Goal: Task Accomplishment & Management: Use online tool/utility

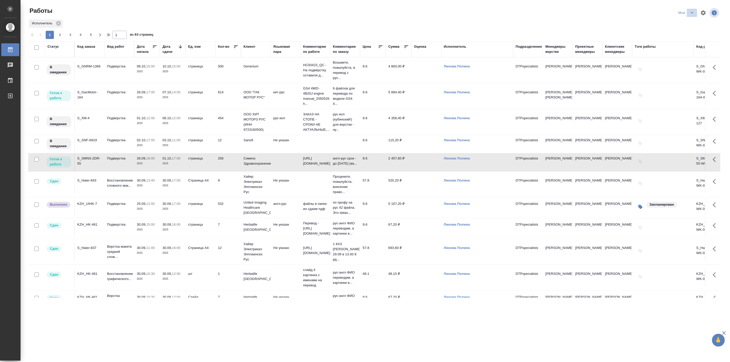
click at [692, 9] on button "split button" at bounding box center [692, 13] width 10 height 8
click at [689, 24] on li "в поиске" at bounding box center [686, 23] width 31 height 8
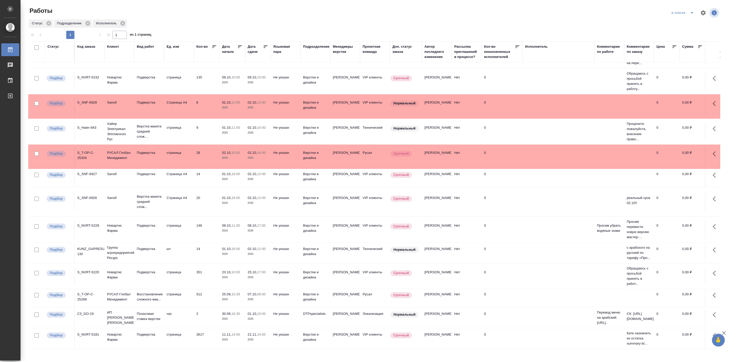
scroll to position [89, 0]
drag, startPoint x: 155, startPoint y: 279, endPoint x: 139, endPoint y: 281, distance: 15.3
click at [139, 292] on p "Восстановление сложного мак..." at bounding box center [149, 297] width 25 height 10
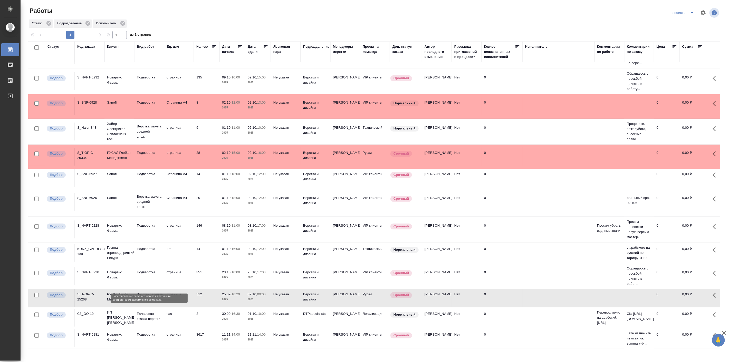
click at [139, 292] on p "Восстановление сложного мак..." at bounding box center [149, 297] width 25 height 10
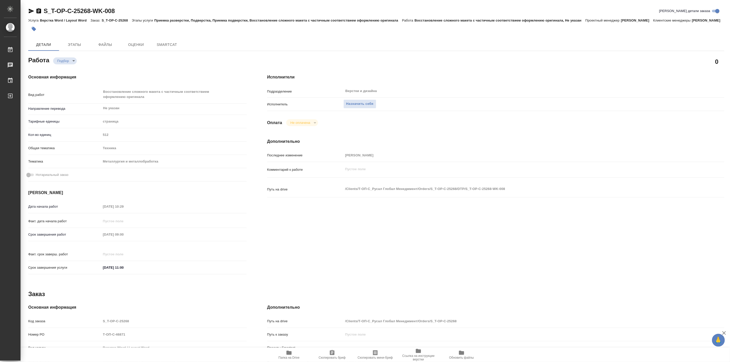
type textarea "x"
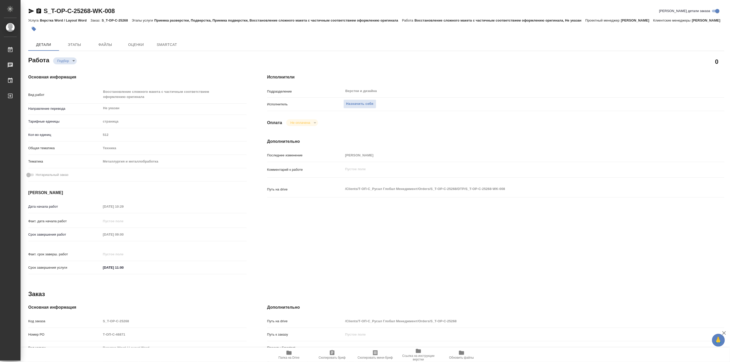
type textarea "x"
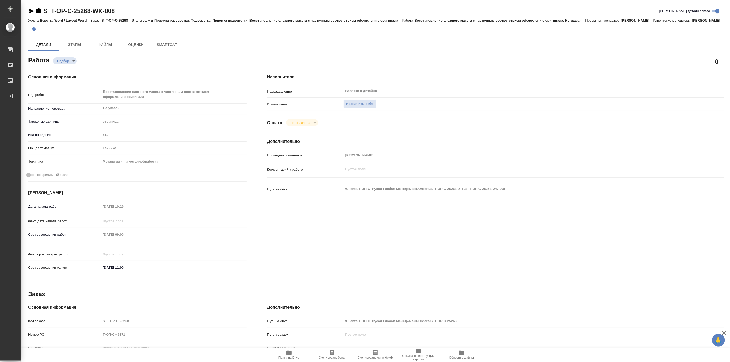
type textarea "x"
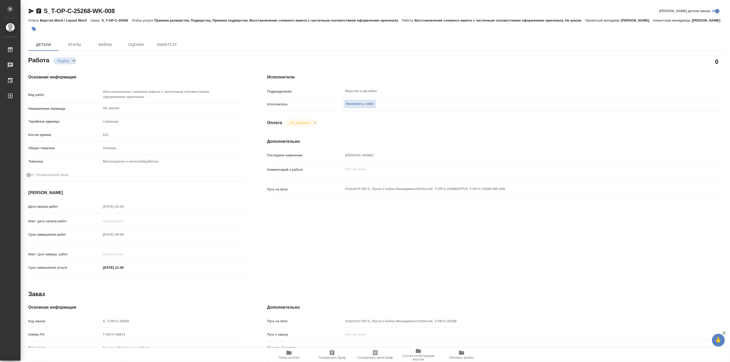
type textarea "x"
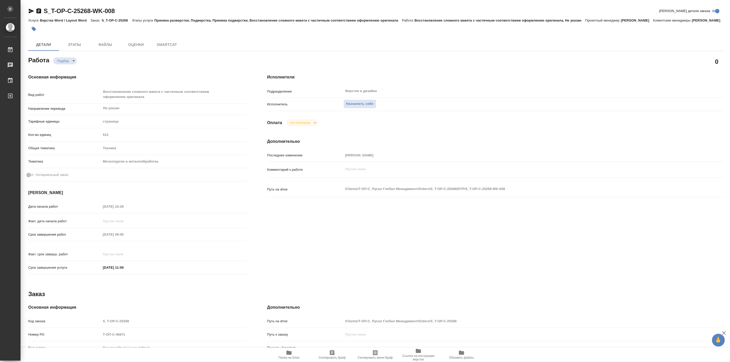
type textarea "x"
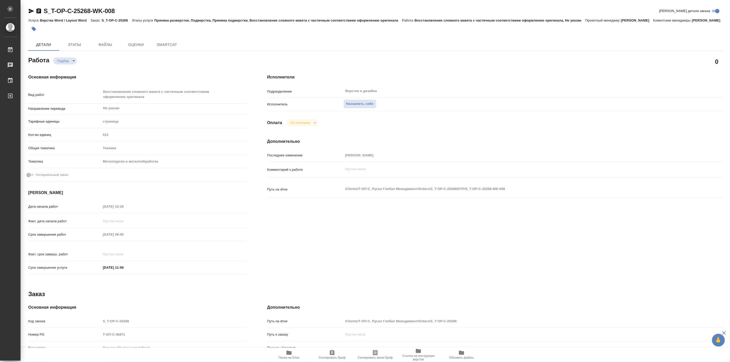
type textarea "x"
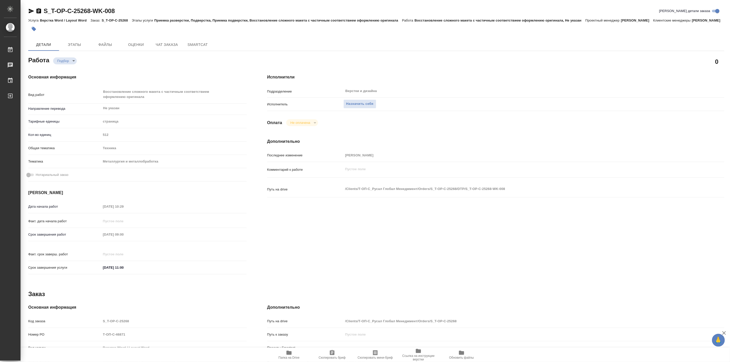
type textarea "x"
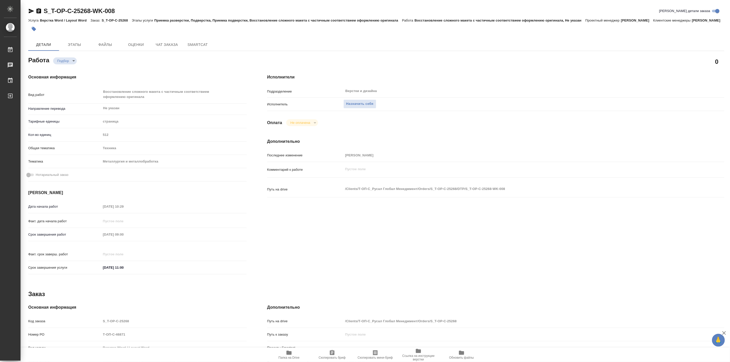
type textarea "x"
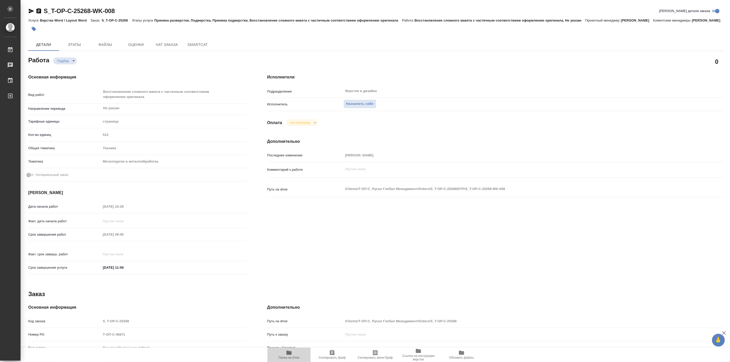
click at [293, 356] on span "Папка на Drive" at bounding box center [289, 355] width 37 height 10
click at [174, 48] on span "Чат заказа" at bounding box center [167, 45] width 25 height 6
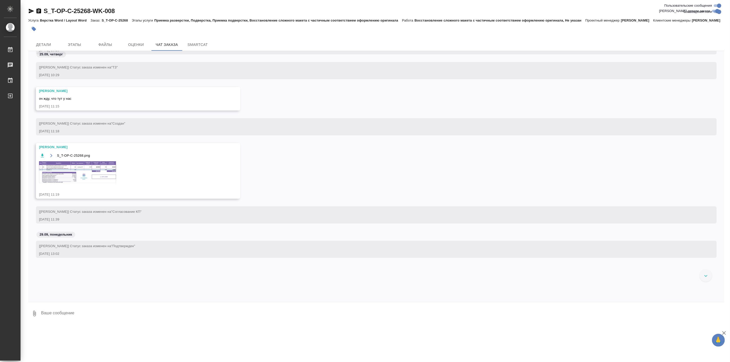
scroll to position [127, 0]
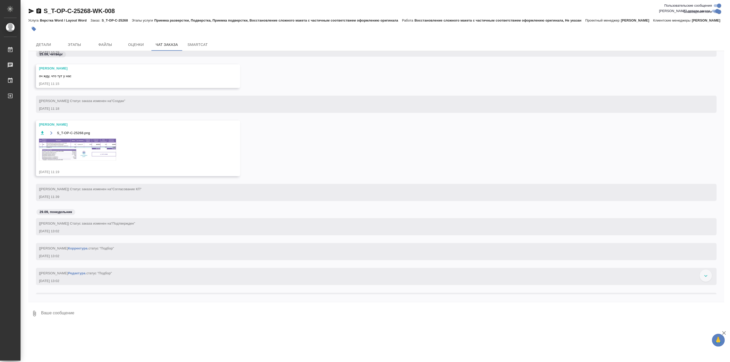
click at [101, 159] on img at bounding box center [77, 150] width 77 height 22
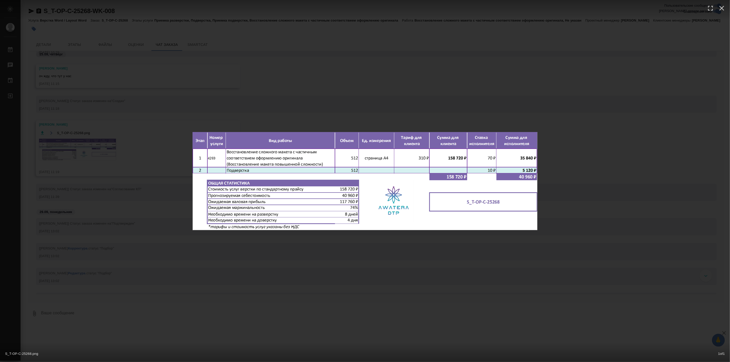
click at [412, 273] on div "S_T-OP-C-25268.png 1 of 1" at bounding box center [365, 181] width 730 height 362
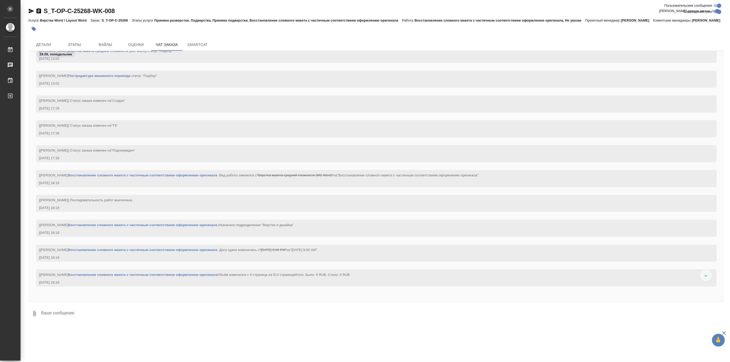
scroll to position [528, 0]
